Goal: Check status

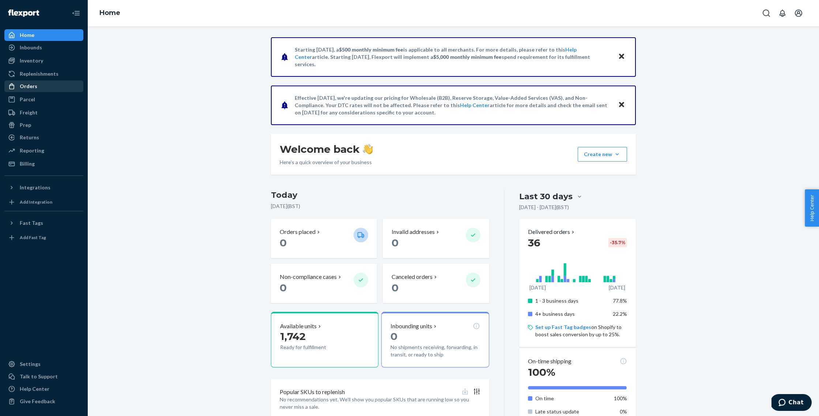
click at [23, 89] on div "Orders" at bounding box center [29, 86] width 18 height 7
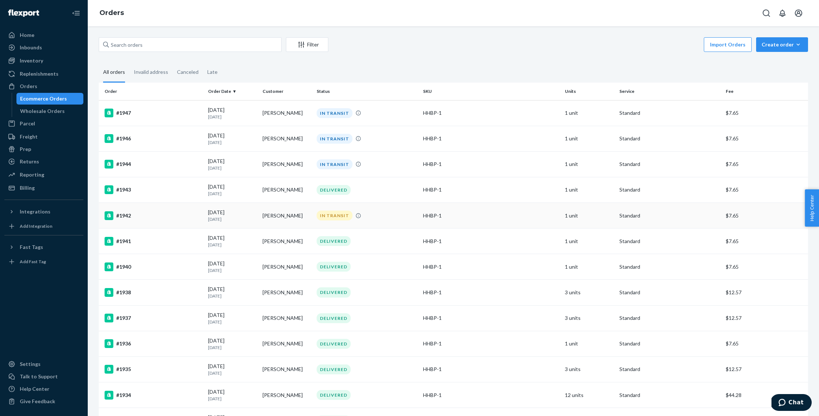
click at [284, 216] on td "[PERSON_NAME]" at bounding box center [287, 216] width 54 height 26
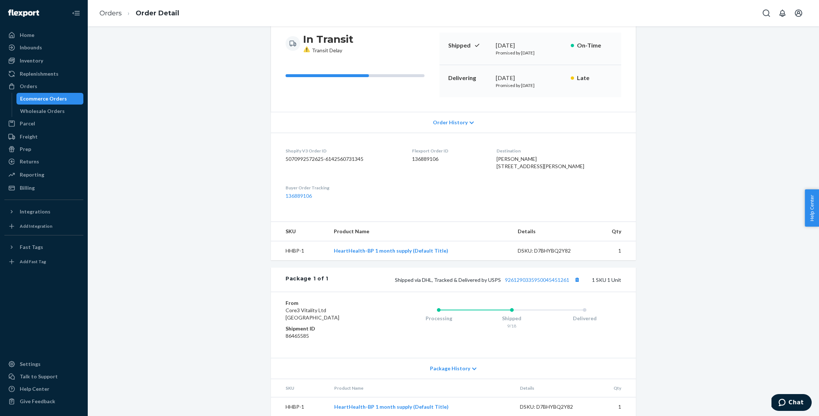
scroll to position [95, 0]
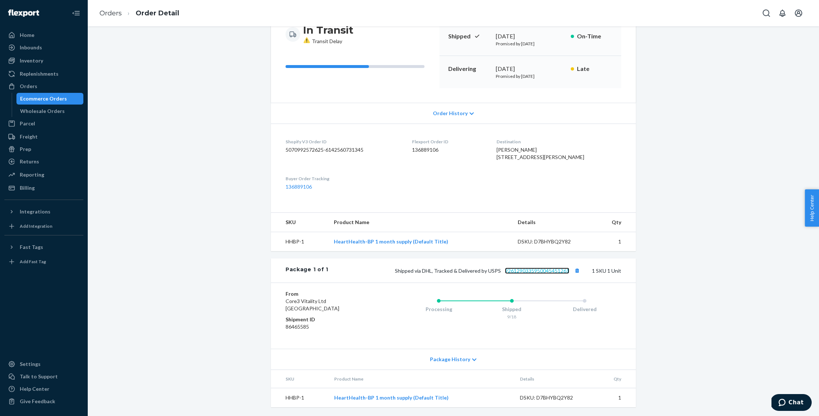
click at [527, 271] on link "9261290335950045451261" at bounding box center [537, 271] width 64 height 6
click at [33, 87] on div "Orders" at bounding box center [29, 86] width 18 height 7
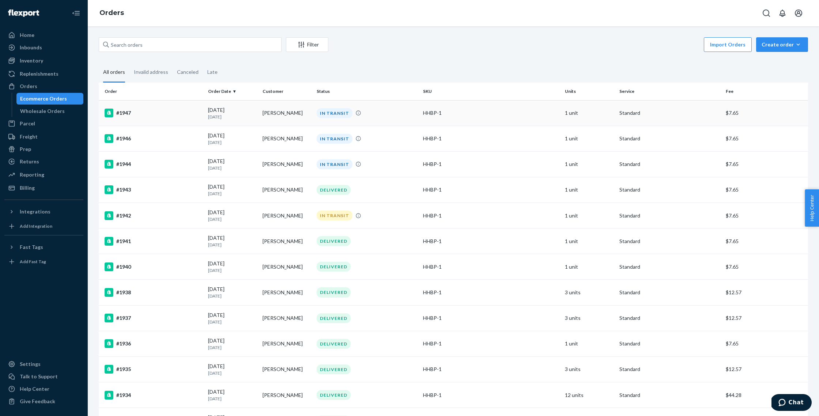
scroll to position [1, 0]
